Goal: Use online tool/utility

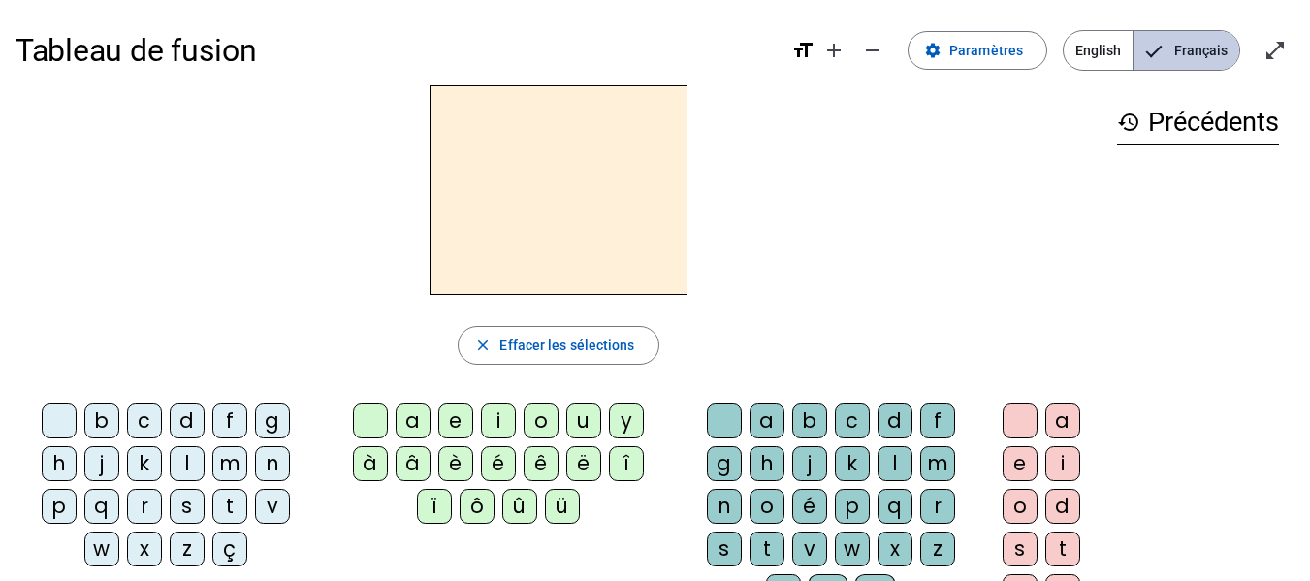
click at [1197, 57] on span "Français" at bounding box center [1187, 50] width 106 height 39
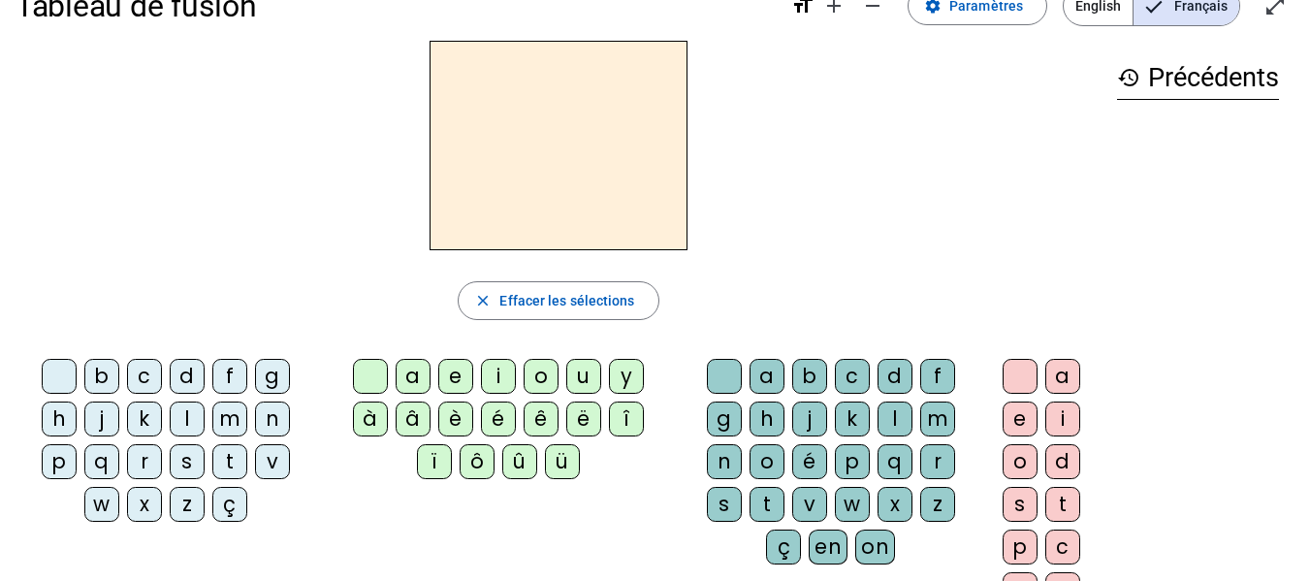
scroll to position [44, 0]
click at [238, 434] on div "m" at bounding box center [229, 420] width 35 height 35
click at [758, 385] on div "a" at bounding box center [767, 377] width 35 height 35
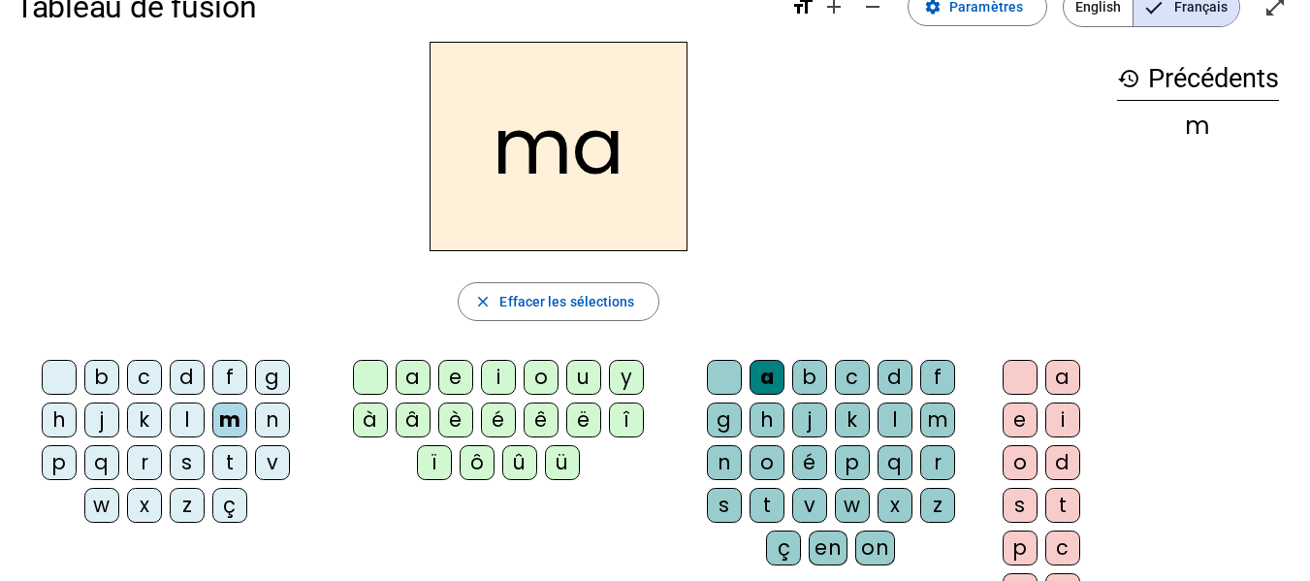
click at [274, 467] on div "v" at bounding box center [272, 462] width 35 height 35
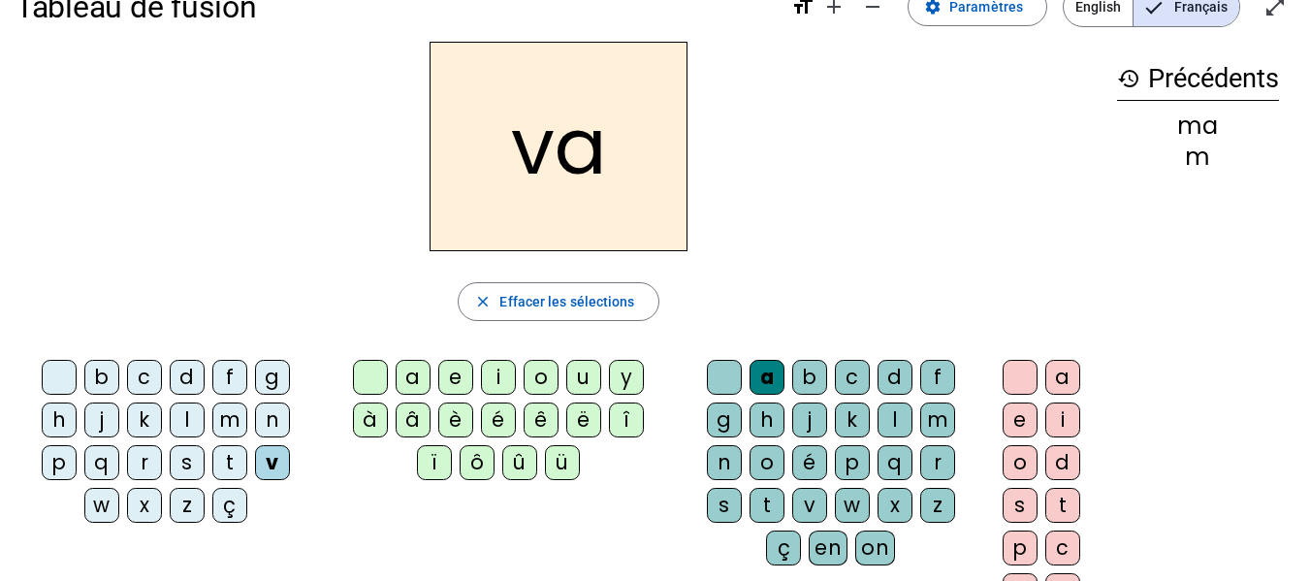
click at [232, 470] on div "t" at bounding box center [229, 462] width 35 height 35
click at [187, 419] on div "l" at bounding box center [187, 420] width 35 height 35
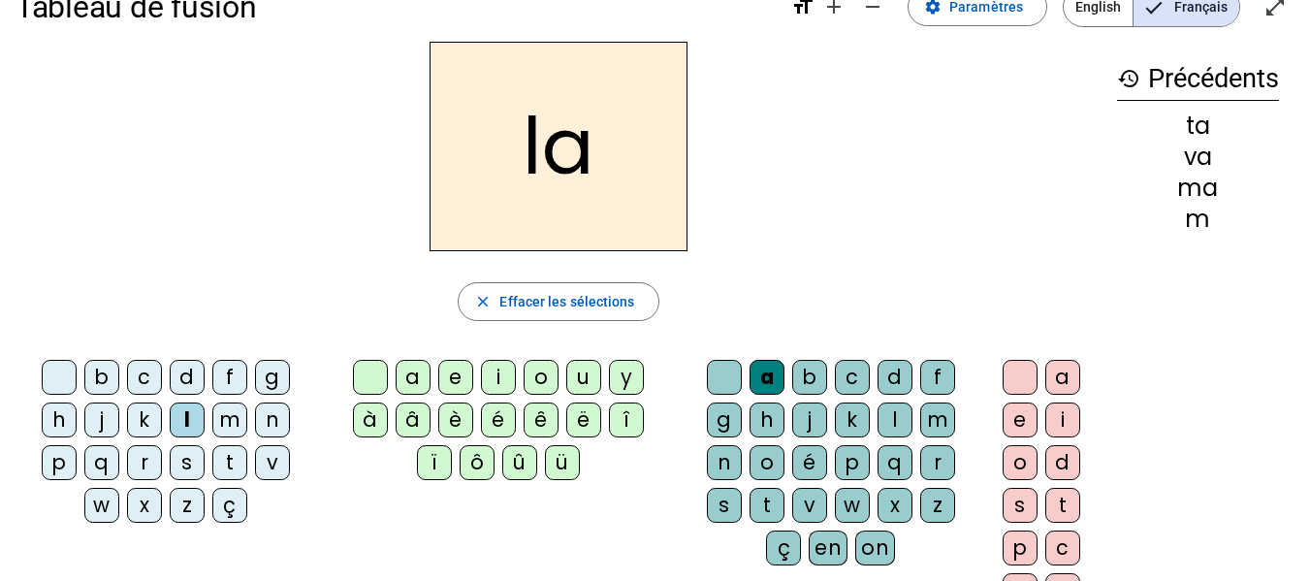
click at [374, 380] on div at bounding box center [370, 377] width 35 height 35
click at [718, 375] on div at bounding box center [724, 377] width 35 height 35
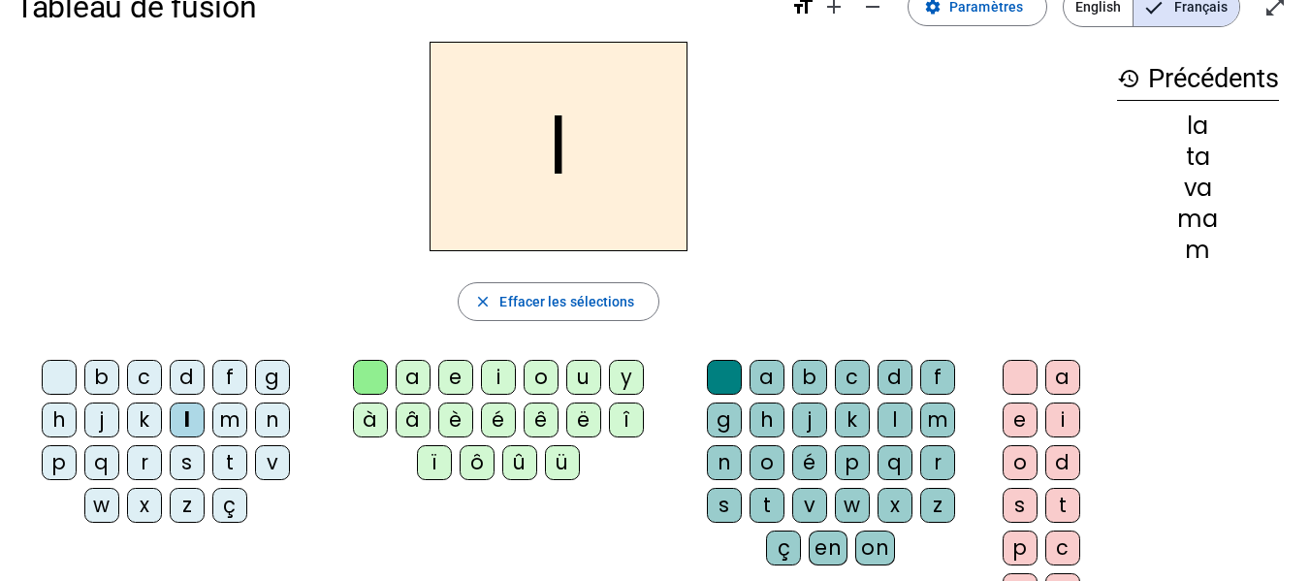
scroll to position [51, 0]
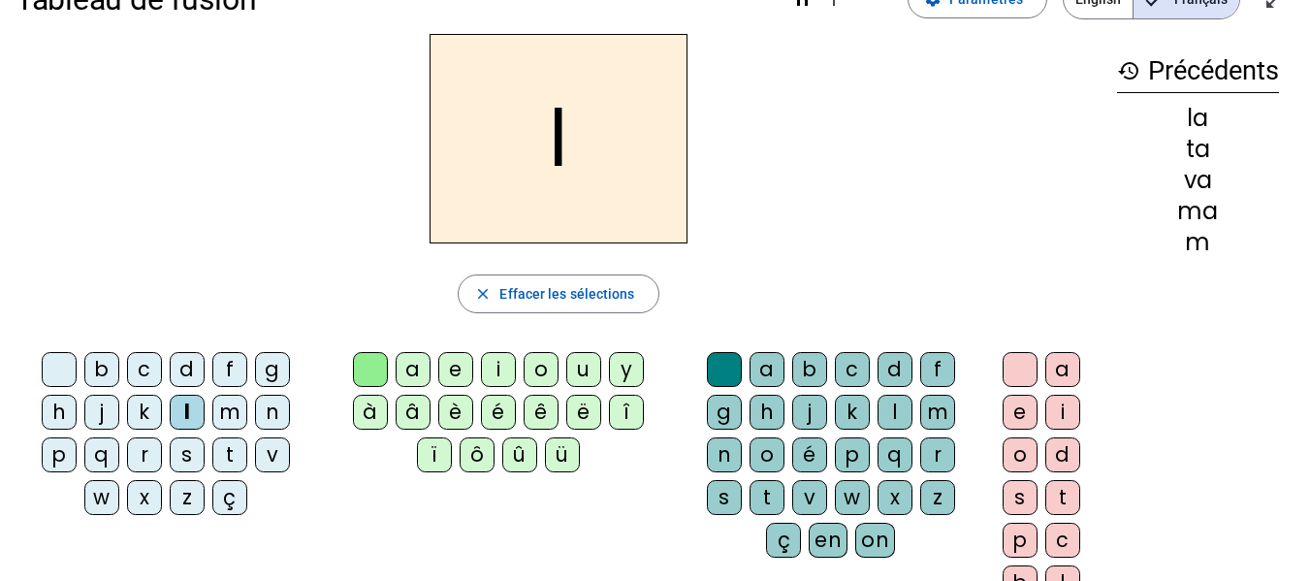
click at [1021, 409] on div "e" at bounding box center [1020, 412] width 35 height 35
click at [108, 408] on div "j" at bounding box center [101, 412] width 35 height 35
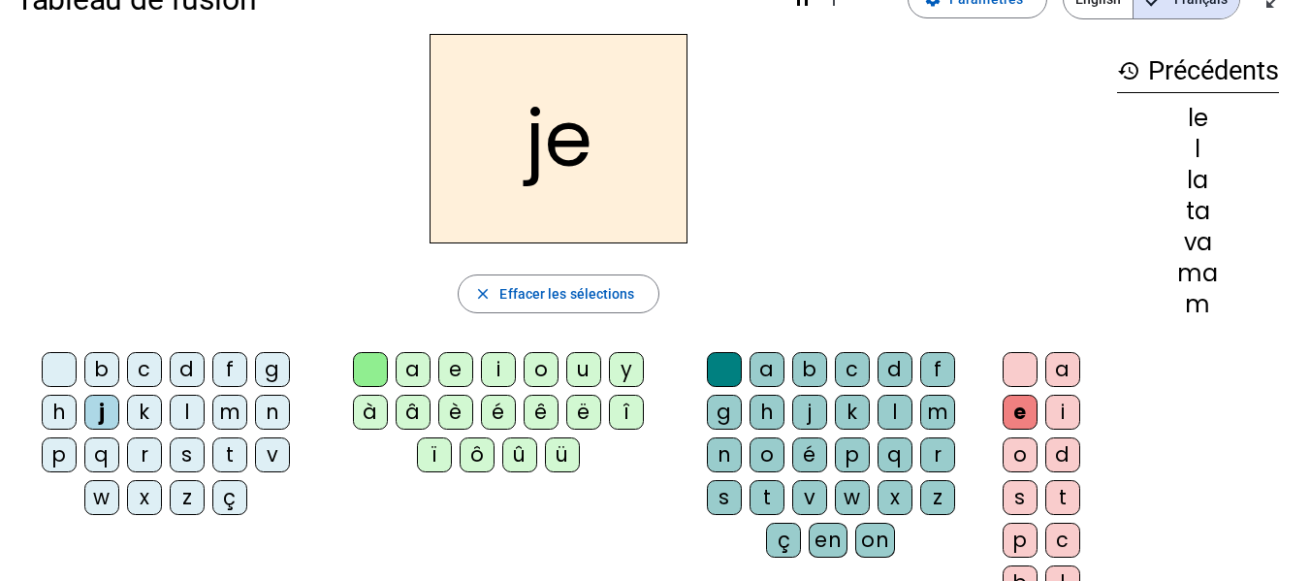
click at [273, 420] on div "n" at bounding box center [272, 412] width 35 height 35
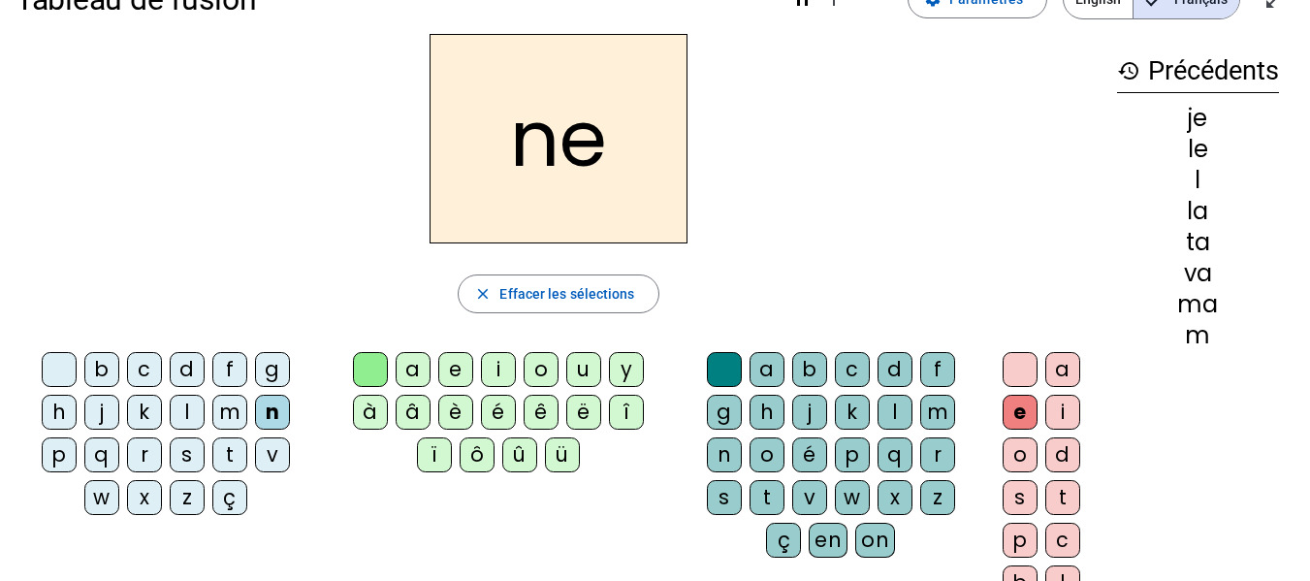
click at [187, 378] on div "d" at bounding box center [187, 369] width 35 height 35
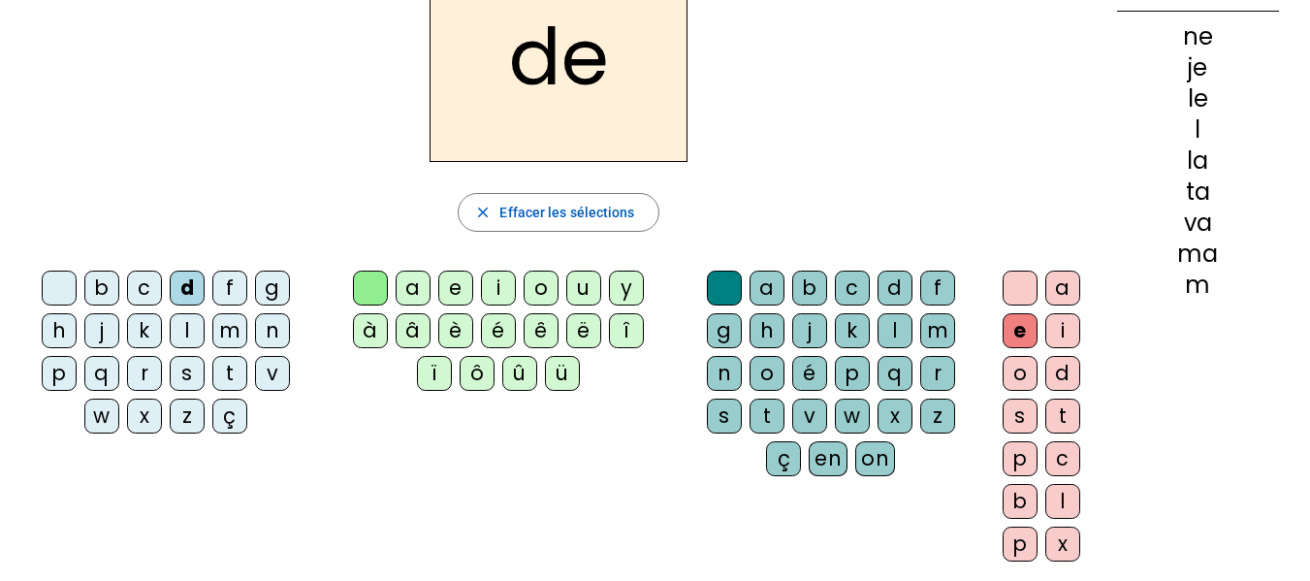
scroll to position [129, 0]
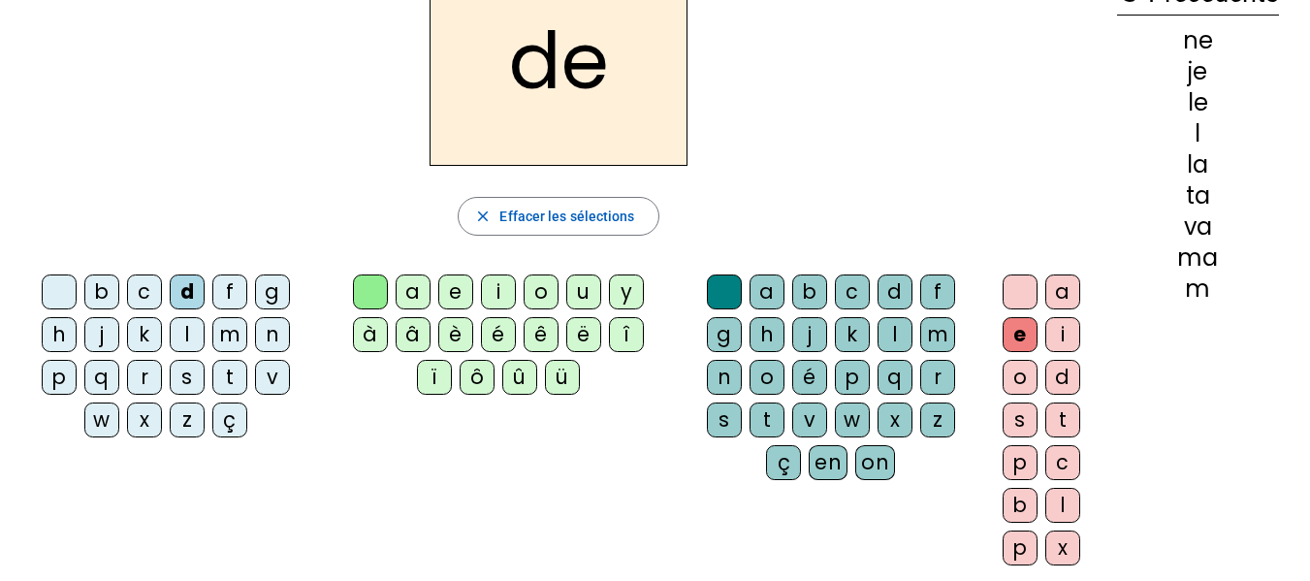
click at [587, 286] on div "u" at bounding box center [583, 291] width 35 height 35
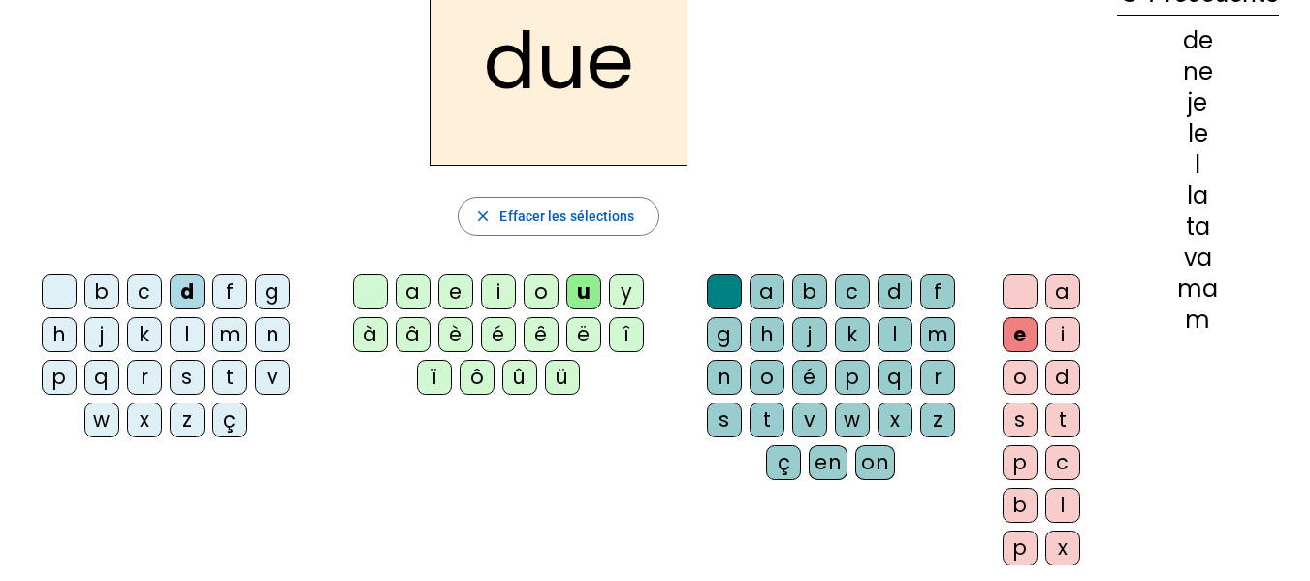
click at [1023, 290] on div at bounding box center [1020, 291] width 35 height 35
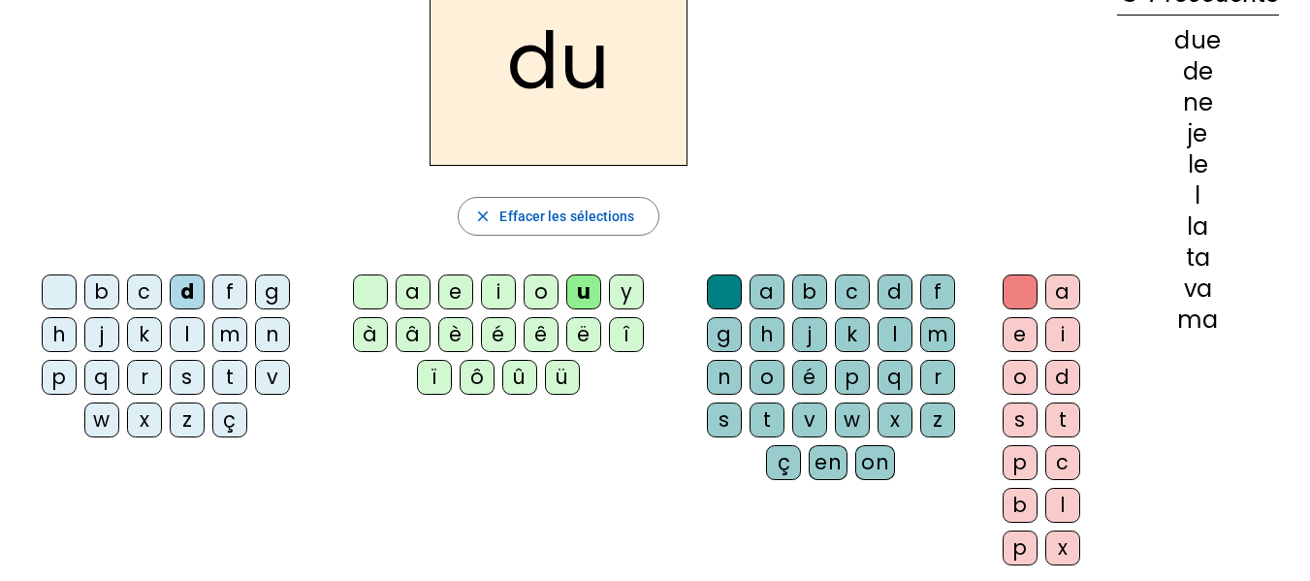
click at [235, 377] on div "t" at bounding box center [229, 377] width 35 height 35
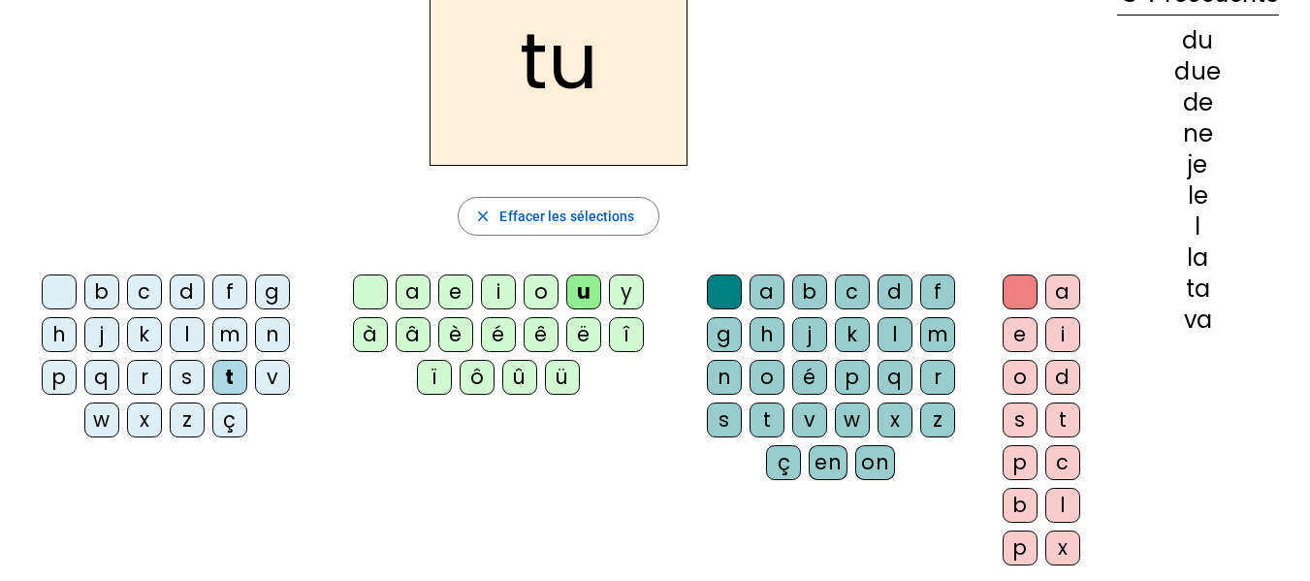
click at [103, 294] on div "b" at bounding box center [101, 291] width 35 height 35
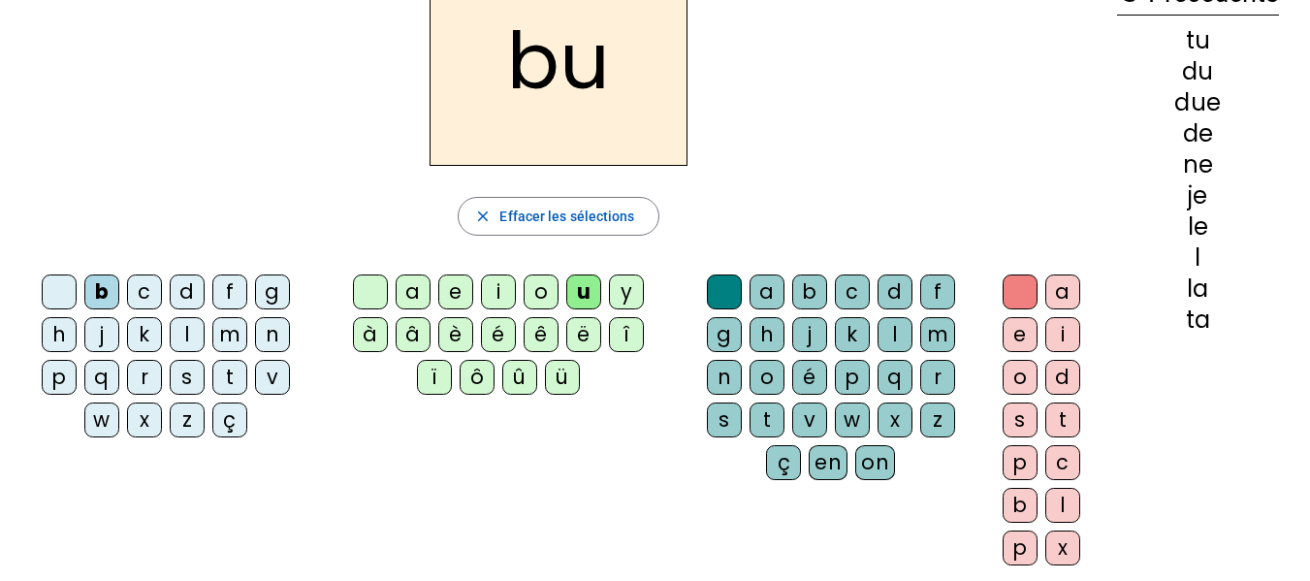
click at [727, 417] on div "s" at bounding box center [724, 420] width 35 height 35
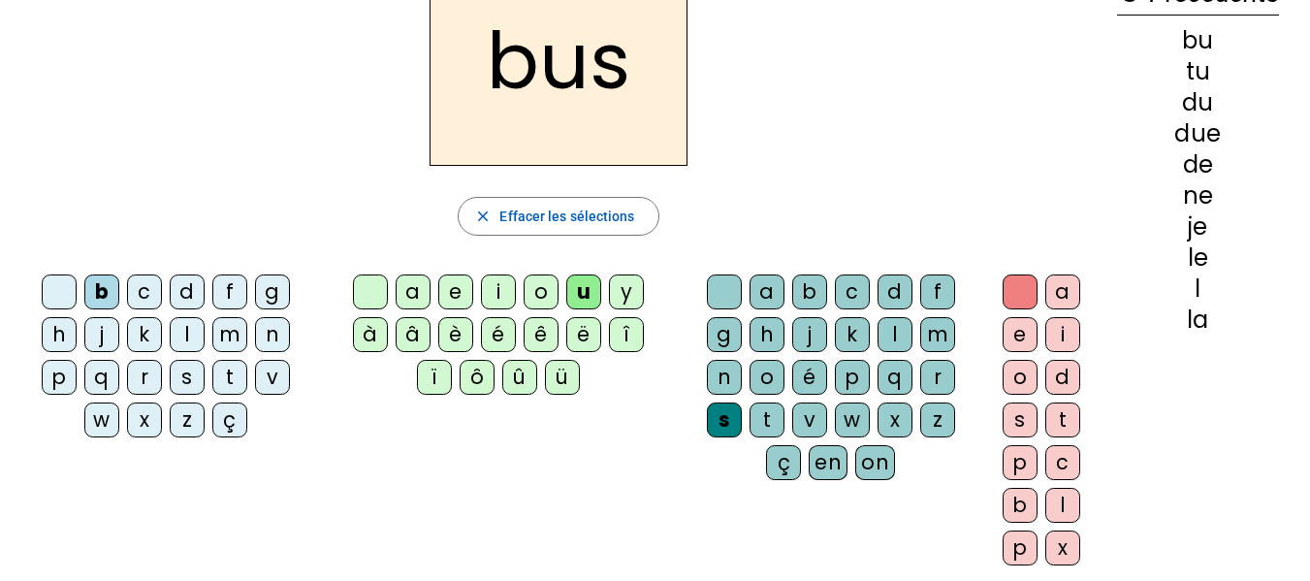
click at [727, 291] on div at bounding box center [724, 291] width 35 height 35
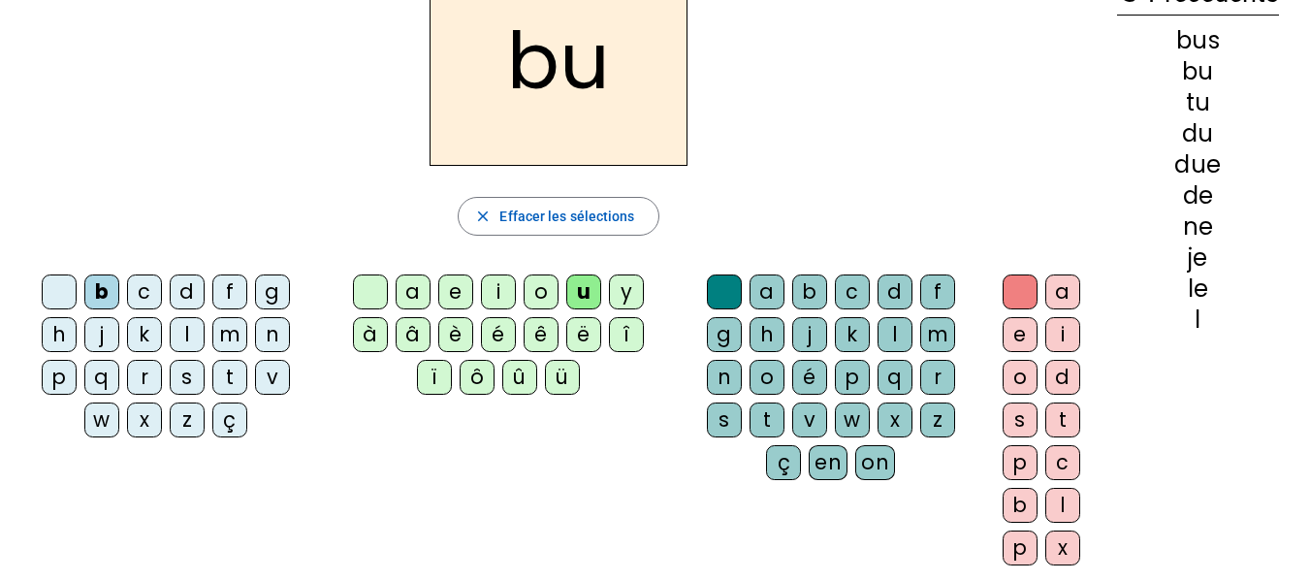
click at [723, 419] on div "s" at bounding box center [724, 420] width 35 height 35
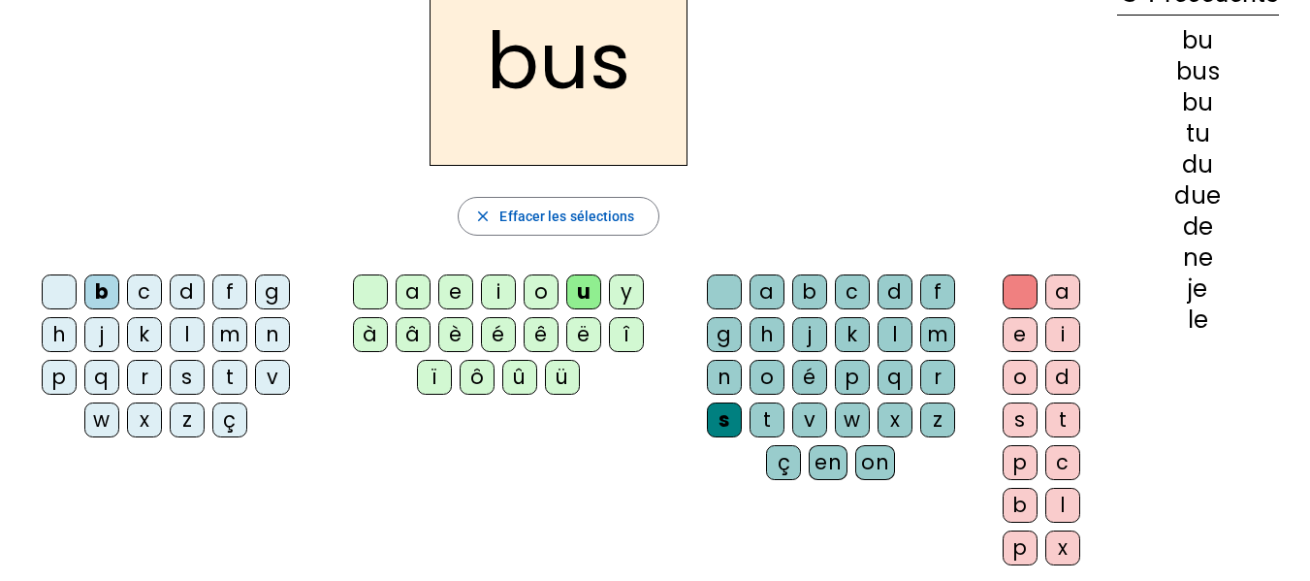
click at [723, 415] on div "s" at bounding box center [724, 420] width 35 height 35
click at [725, 286] on div at bounding box center [724, 291] width 35 height 35
